Goal: Information Seeking & Learning: Learn about a topic

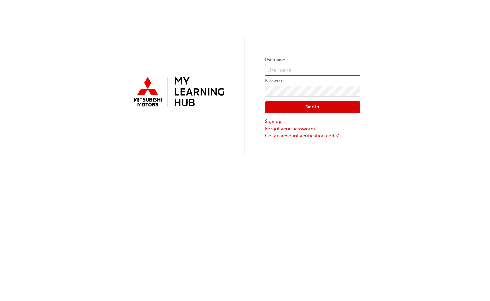
type input "tysonj@morleymitsubishi.com.au"
click at [303, 108] on button "Sign In" at bounding box center [312, 107] width 95 height 12
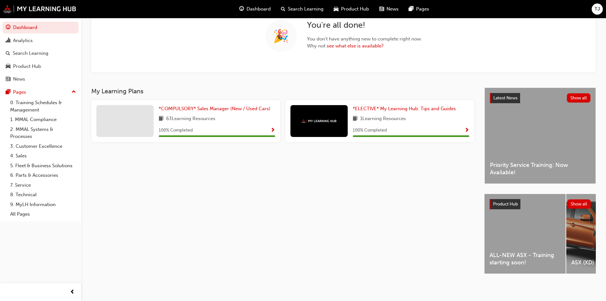
scroll to position [60, 0]
click at [490, 233] on div "ALL-NEW ASX - Training starting soon!" at bounding box center [524, 234] width 81 height 80
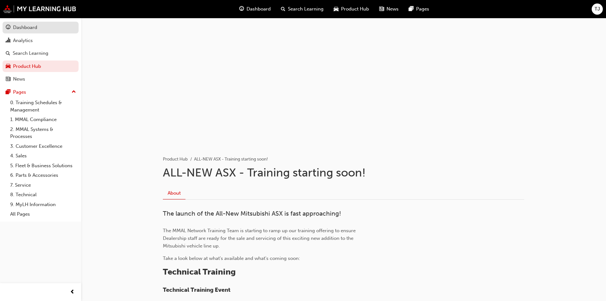
click at [48, 26] on div "Dashboard" at bounding box center [41, 28] width 70 height 8
